Goal: Book appointment/travel/reservation

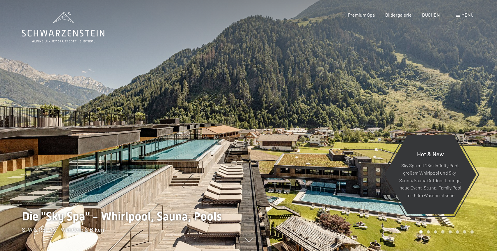
click at [465, 15] on span "Menü" at bounding box center [467, 15] width 12 height 6
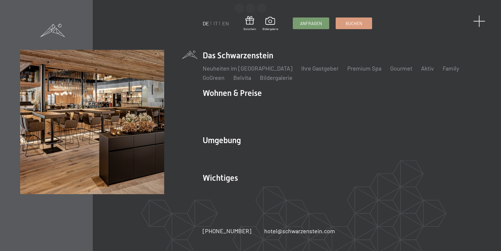
click at [482, 19] on span at bounding box center [480, 21] width 12 height 12
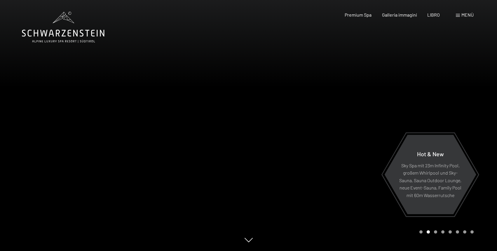
click at [391, 36] on div at bounding box center [373, 125] width 249 height 251
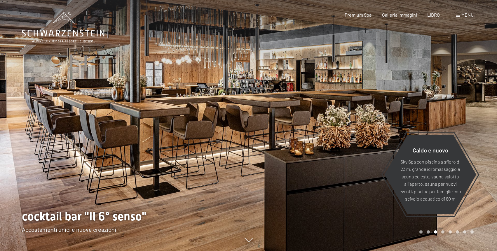
click at [461, 15] on span "Menù" at bounding box center [467, 15] width 12 height 6
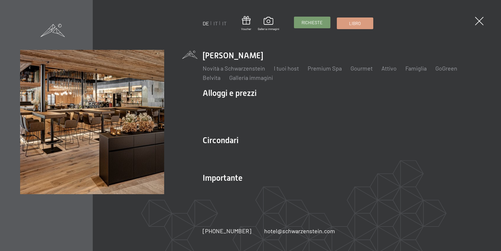
click at [308, 25] on span "Richieste" at bounding box center [312, 23] width 21 height 6
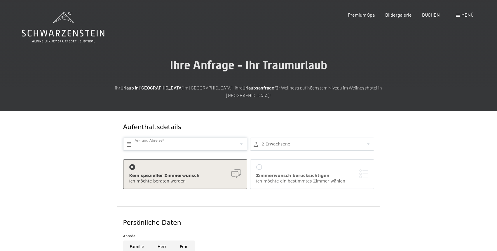
click at [187, 138] on input "text" at bounding box center [185, 144] width 124 height 13
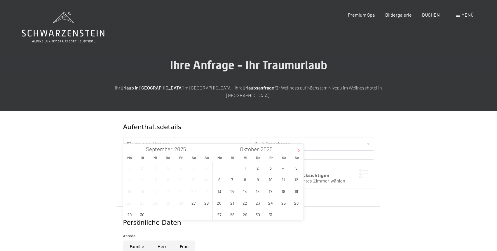
click at [301, 153] on span at bounding box center [299, 149] width 10 height 10
click at [299, 151] on icon at bounding box center [299, 151] width 4 height 4
type input "2026"
click at [299, 151] on icon at bounding box center [299, 151] width 4 height 4
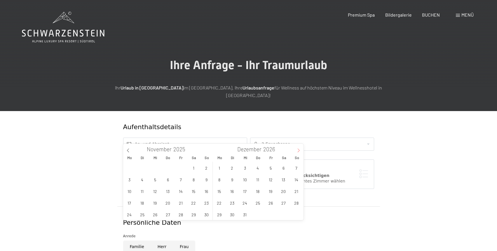
type input "2026"
click at [299, 151] on icon at bounding box center [299, 151] width 4 height 4
click at [269, 181] on span "10" at bounding box center [270, 179] width 11 height 11
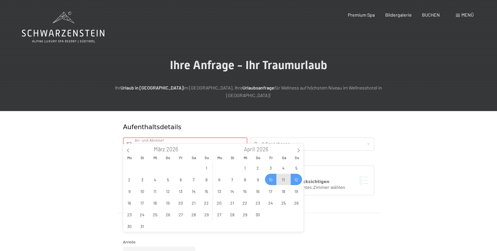
click at [296, 181] on span "12" at bounding box center [296, 179] width 11 height 11
type input "[DATE] - So. [DATE]"
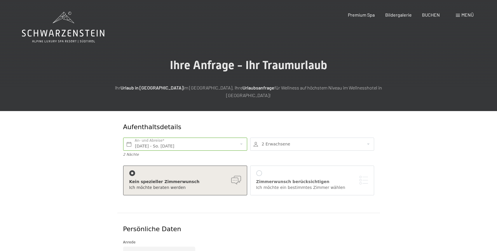
click at [298, 139] on div at bounding box center [312, 144] width 124 height 13
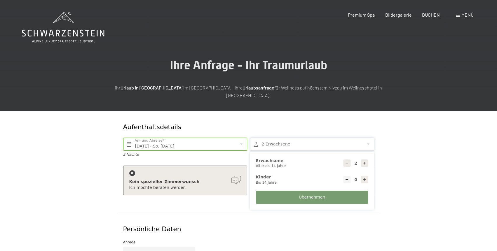
click at [365, 161] on icon at bounding box center [364, 163] width 4 height 4
click at [348, 176] on div at bounding box center [347, 179] width 7 height 7
click at [366, 161] on icon at bounding box center [364, 163] width 4 height 4
click at [350, 160] on div at bounding box center [347, 163] width 7 height 7
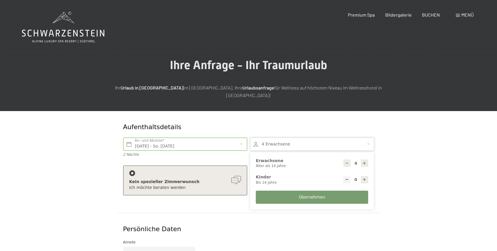
click at [349, 160] on div at bounding box center [347, 163] width 7 height 7
type input "3"
click at [362, 178] on icon at bounding box center [364, 180] width 4 height 4
type input "1"
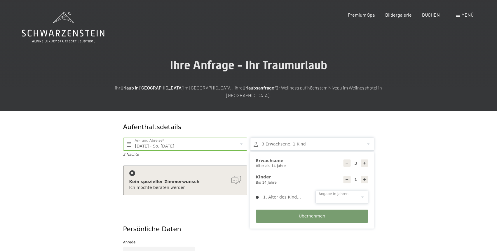
click at [336, 191] on select "0 1 2 3 4 5 6 7 8 9 10 11 12 13 14" at bounding box center [342, 197] width 53 height 13
select select "14"
click at [316, 191] on select "0 1 2 3 4 5 6 7 8 9 10 11 12 13 14" at bounding box center [342, 197] width 53 height 13
click at [290, 210] on button "Übernehmen" at bounding box center [312, 216] width 112 height 13
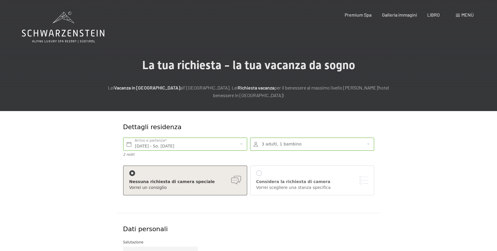
click at [383, 28] on main "La tua richiesta - la tua vacanza da sogno Lei Vacanza in [GEOGRAPHIC_DATA] all…" at bounding box center [248, 202] width 497 height 404
click at [435, 14] on span "LIBRO" at bounding box center [433, 14] width 13 height 6
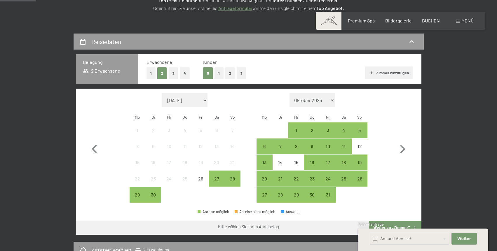
scroll to position [88, 0]
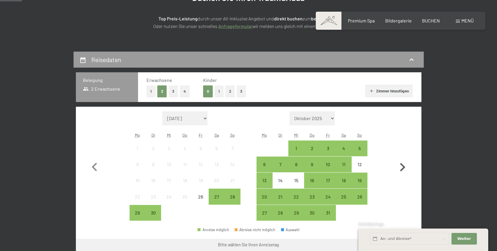
click at [404, 164] on icon "button" at bounding box center [402, 167] width 17 height 17
select select "2025-10-01"
select select "2025-11-01"
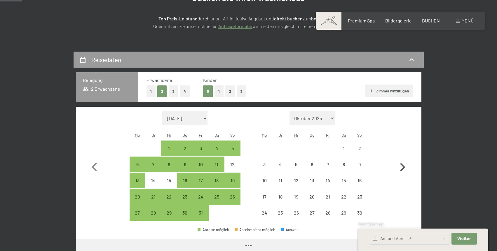
click at [404, 164] on icon "button" at bounding box center [402, 167] width 17 height 17
select select "2025-11-01"
select select "2025-12-01"
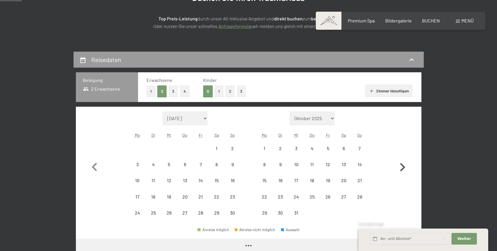
select select "2025-11-01"
select select "2025-12-01"
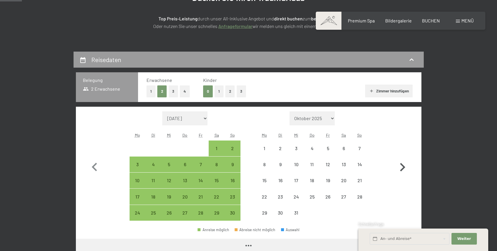
click at [404, 164] on icon "button" at bounding box center [402, 167] width 17 height 17
select select "2025-12-01"
select select "2026-01-01"
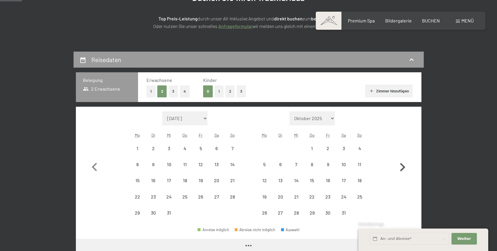
select select "2025-12-01"
select select "2026-01-01"
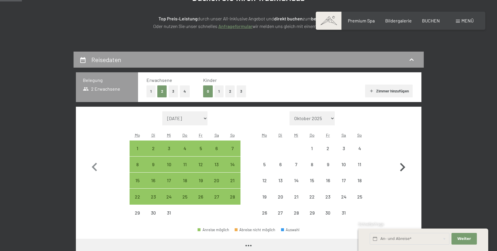
click at [404, 164] on icon "button" at bounding box center [402, 167] width 17 height 17
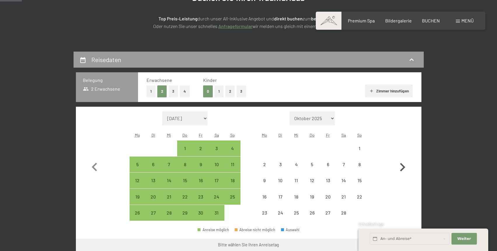
select select "2026-01-01"
select select "2026-02-01"
click at [404, 164] on icon "button" at bounding box center [402, 167] width 17 height 17
select select "2026-02-01"
select select "2026-03-01"
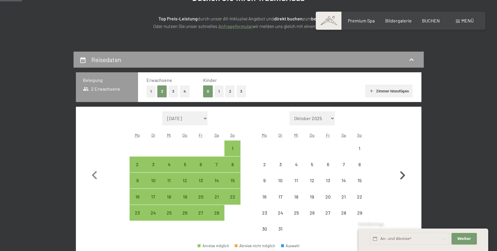
select select "2026-02-01"
select select "2026-03-01"
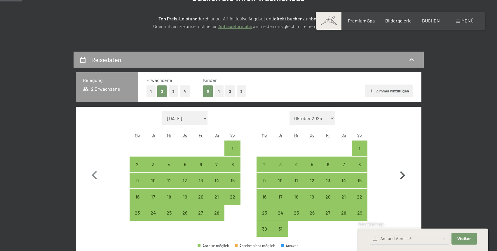
click at [404, 164] on button "button" at bounding box center [402, 174] width 17 height 126
select select "2026-03-01"
select select "2026-04-01"
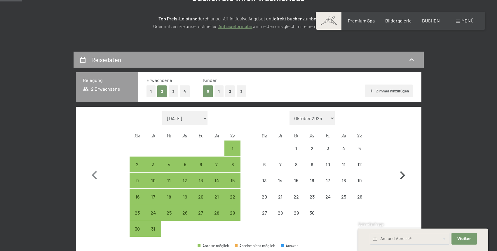
select select "2026-03-01"
select select "2026-04-01"
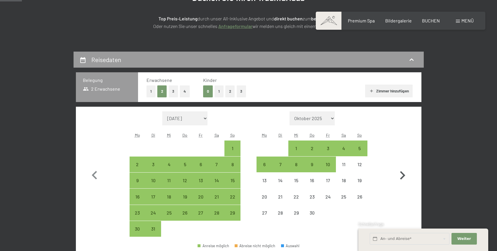
click at [404, 164] on button "button" at bounding box center [402, 174] width 17 height 126
select select "2026-04-01"
select select "2026-05-01"
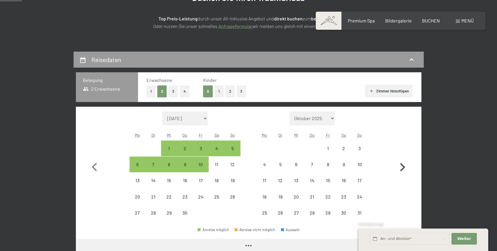
select select "2026-04-01"
select select "2026-05-01"
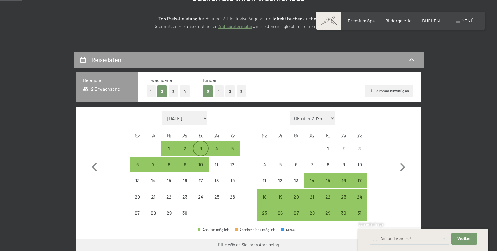
click at [203, 147] on div "3" at bounding box center [201, 153] width 15 height 15
select select "2026-04-01"
select select "2026-05-01"
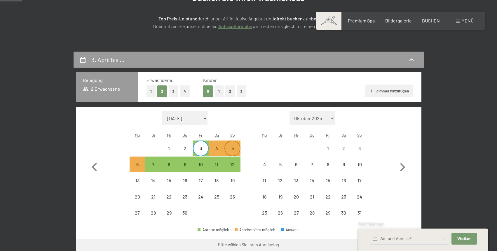
click at [230, 150] on div "5" at bounding box center [232, 153] width 15 height 15
select select "2026-04-01"
select select "2026-05-01"
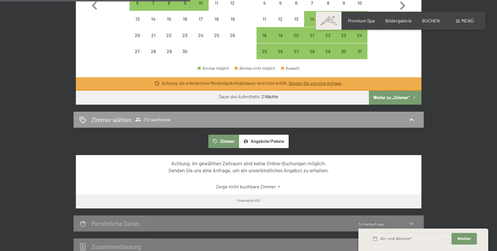
scroll to position [204, 0]
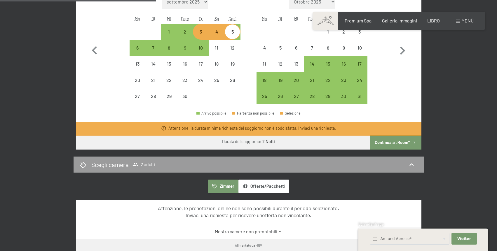
click at [400, 144] on button "Continua a „Room“" at bounding box center [395, 143] width 51 height 14
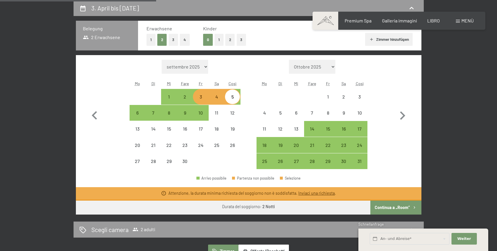
select select "2026-04-01"
select select "2026-05-01"
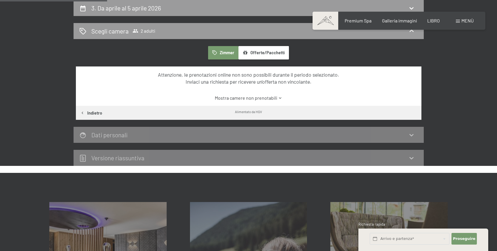
click at [275, 98] on link "Mostra camere non prenotabili" at bounding box center [248, 98] width 325 height 6
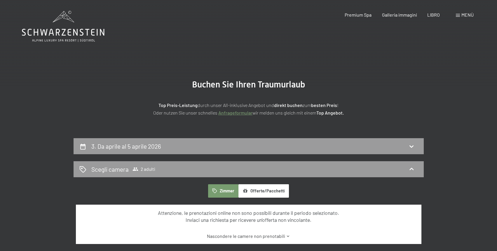
scroll to position [0, 0]
